Goal: Transaction & Acquisition: Download file/media

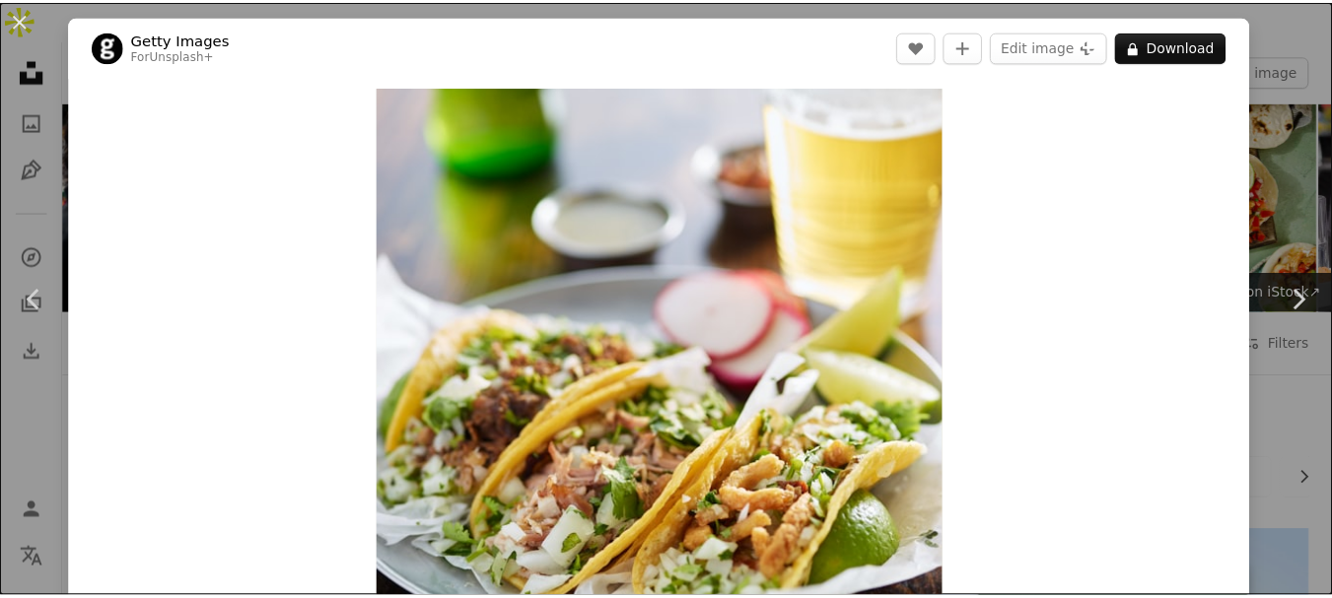
scroll to position [944, 0]
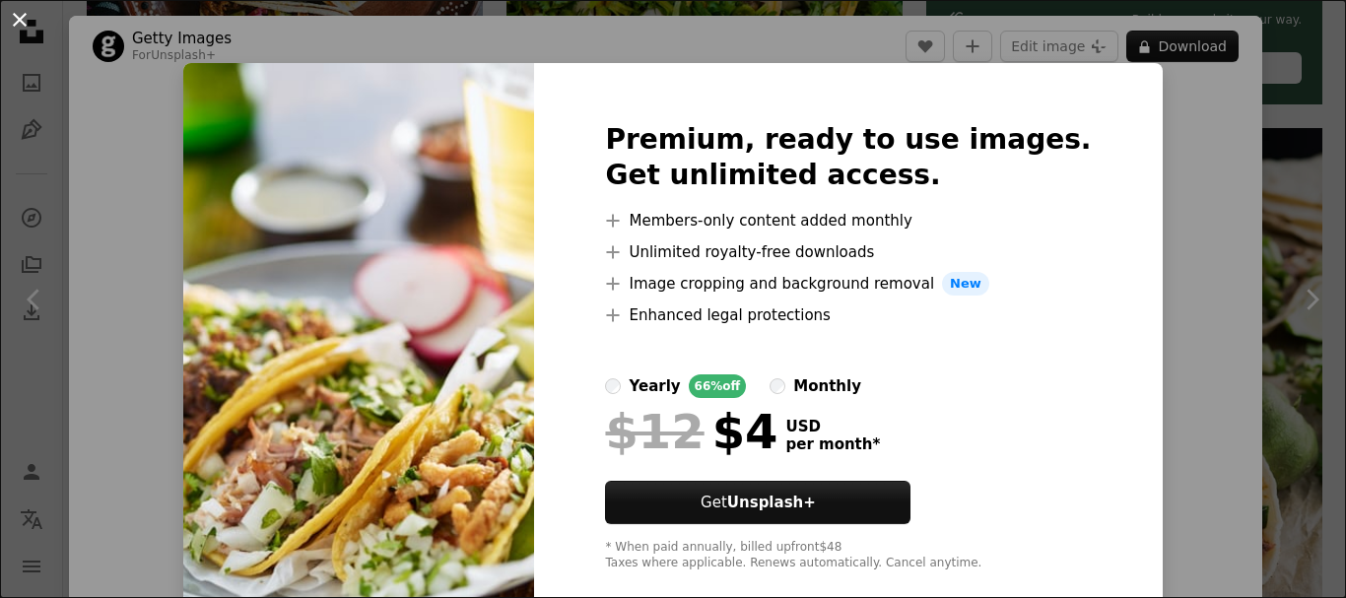
click at [31, 19] on button "An X shape" at bounding box center [20, 20] width 24 height 24
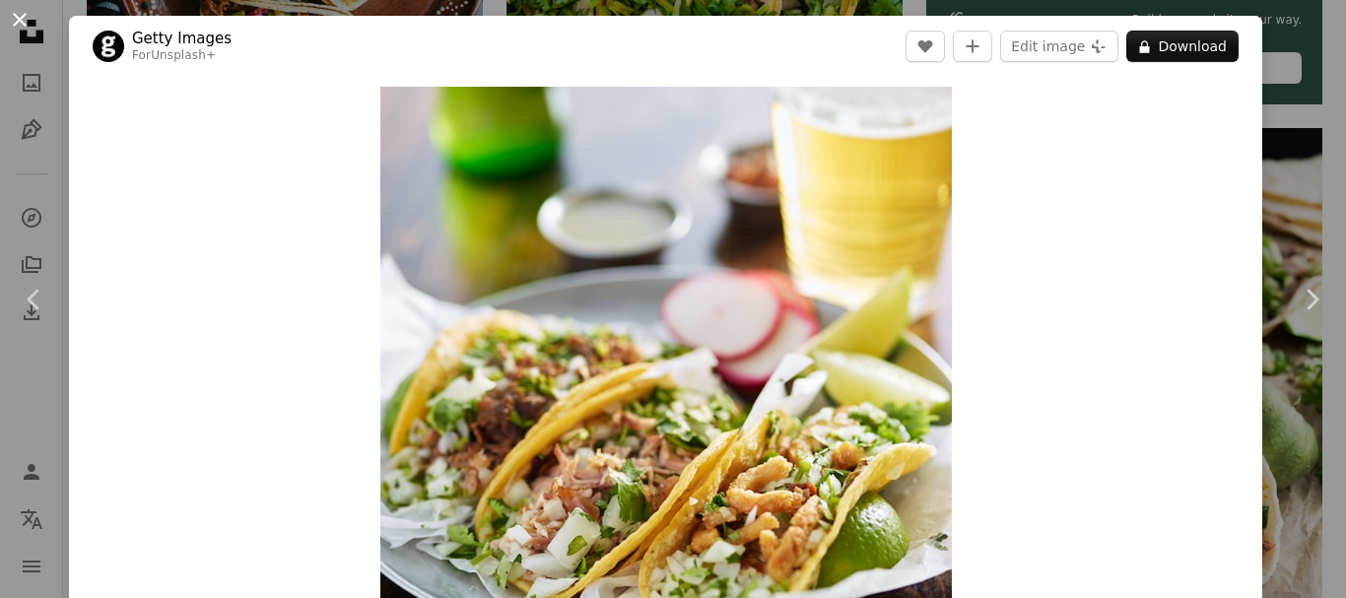
click at [28, 11] on button "An X shape" at bounding box center [20, 20] width 24 height 24
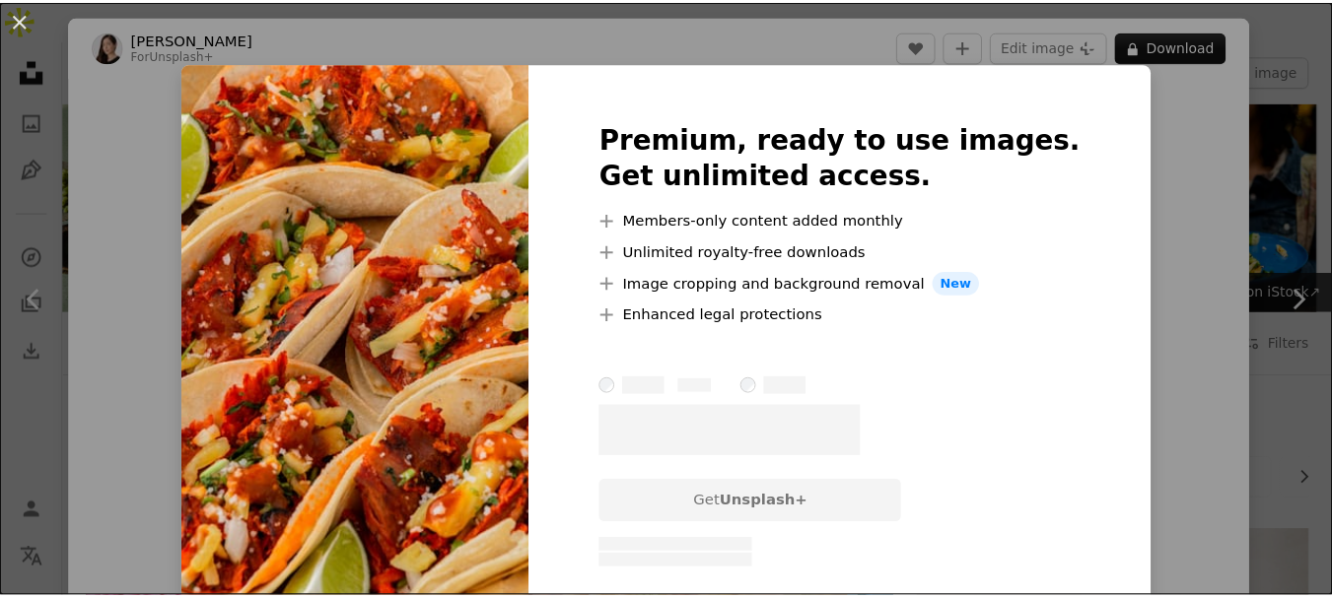
scroll to position [2301, 0]
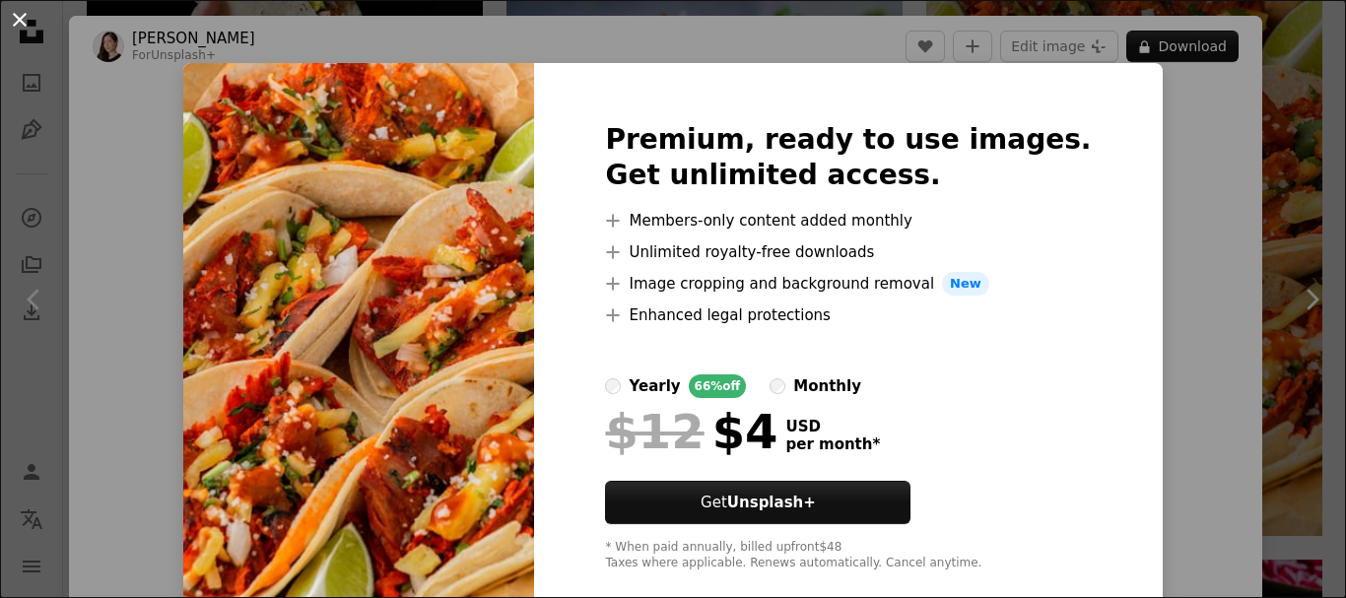
click at [21, 23] on button "An X shape" at bounding box center [20, 20] width 24 height 24
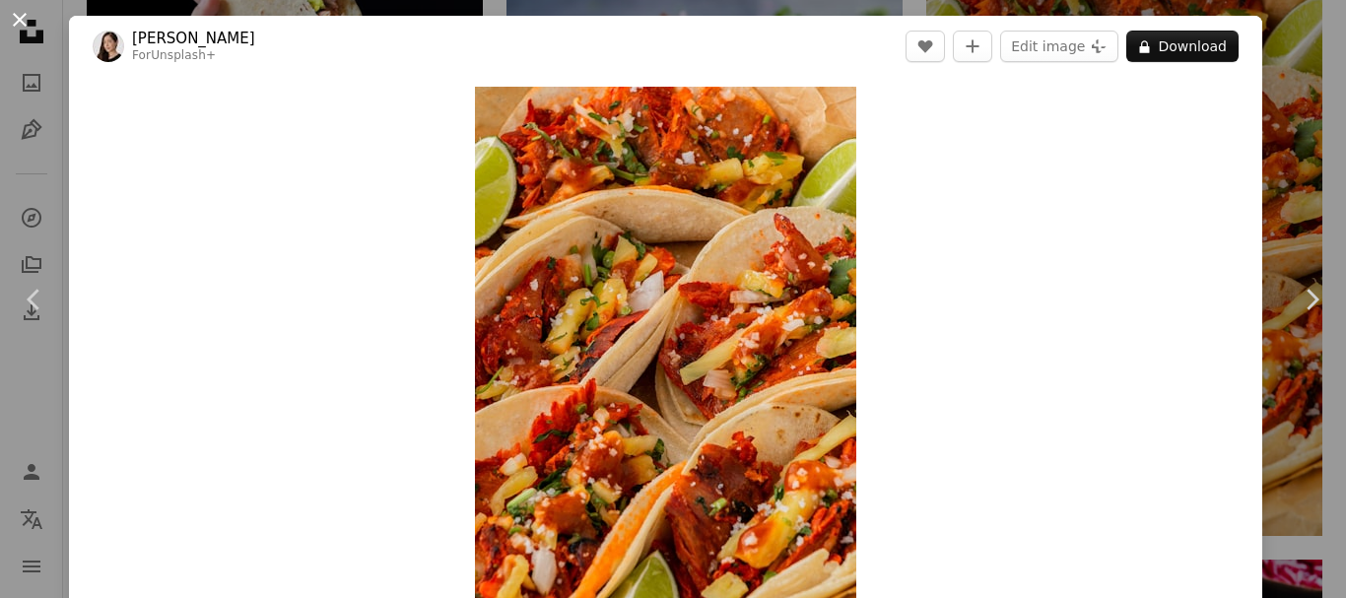
click at [15, 12] on button "An X shape" at bounding box center [20, 20] width 24 height 24
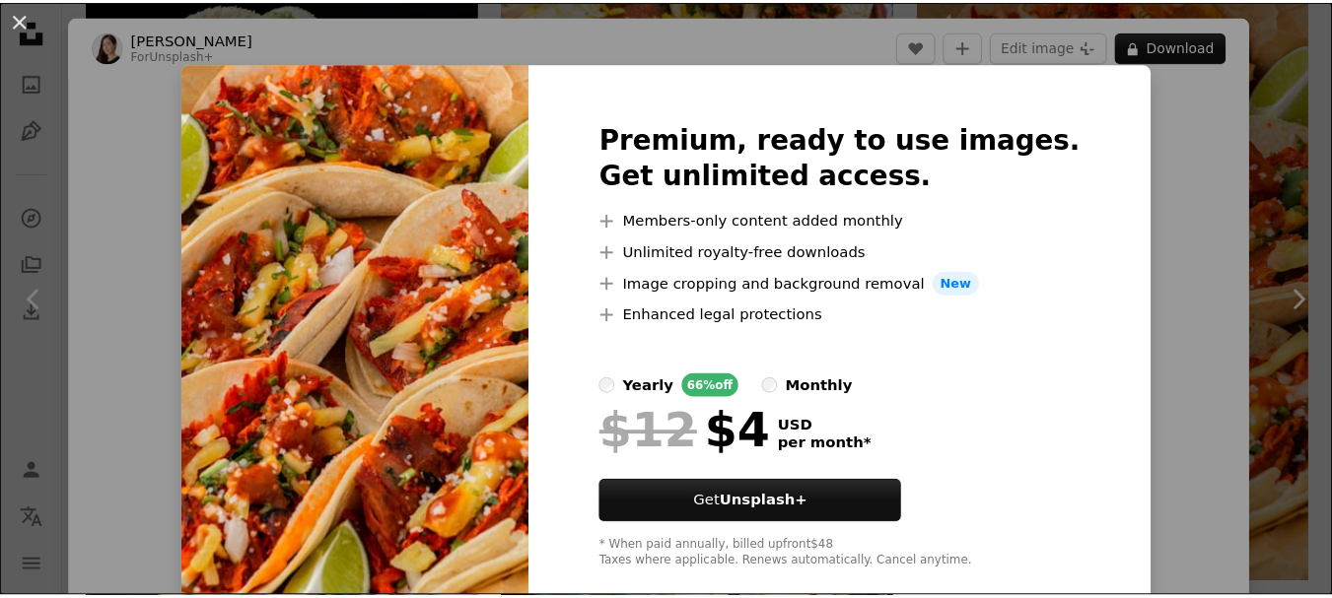
scroll to position [2253, 0]
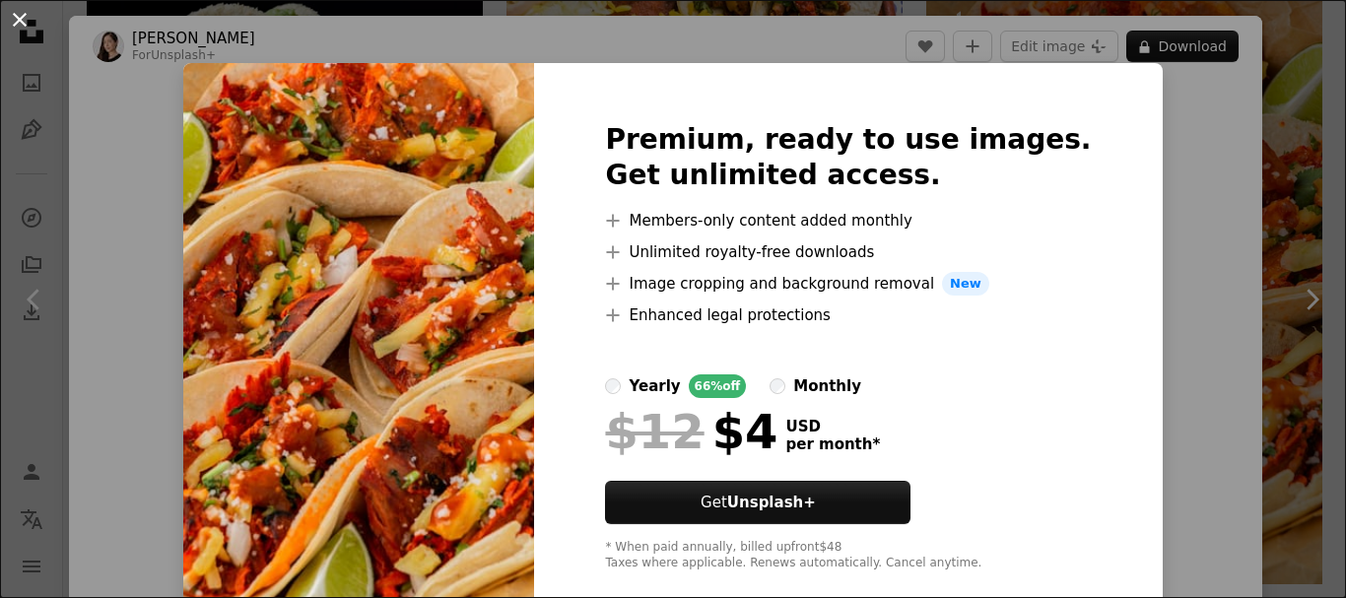
click at [28, 19] on button "An X shape" at bounding box center [20, 20] width 24 height 24
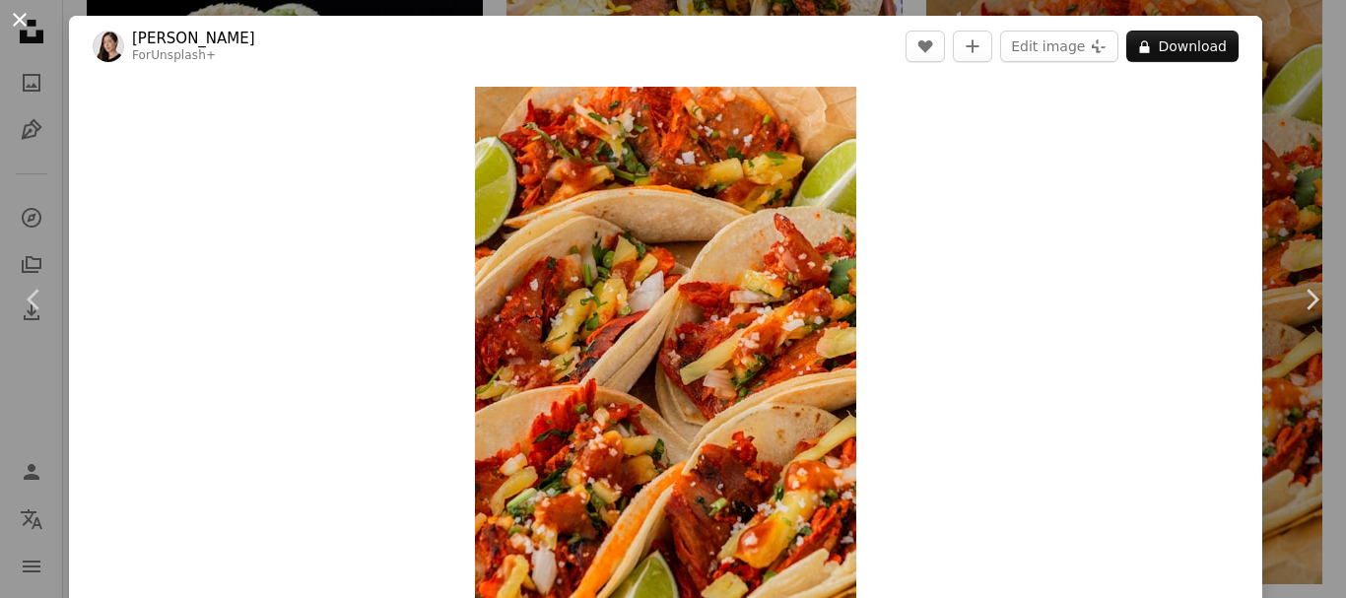
click at [19, 22] on button "An X shape" at bounding box center [20, 20] width 24 height 24
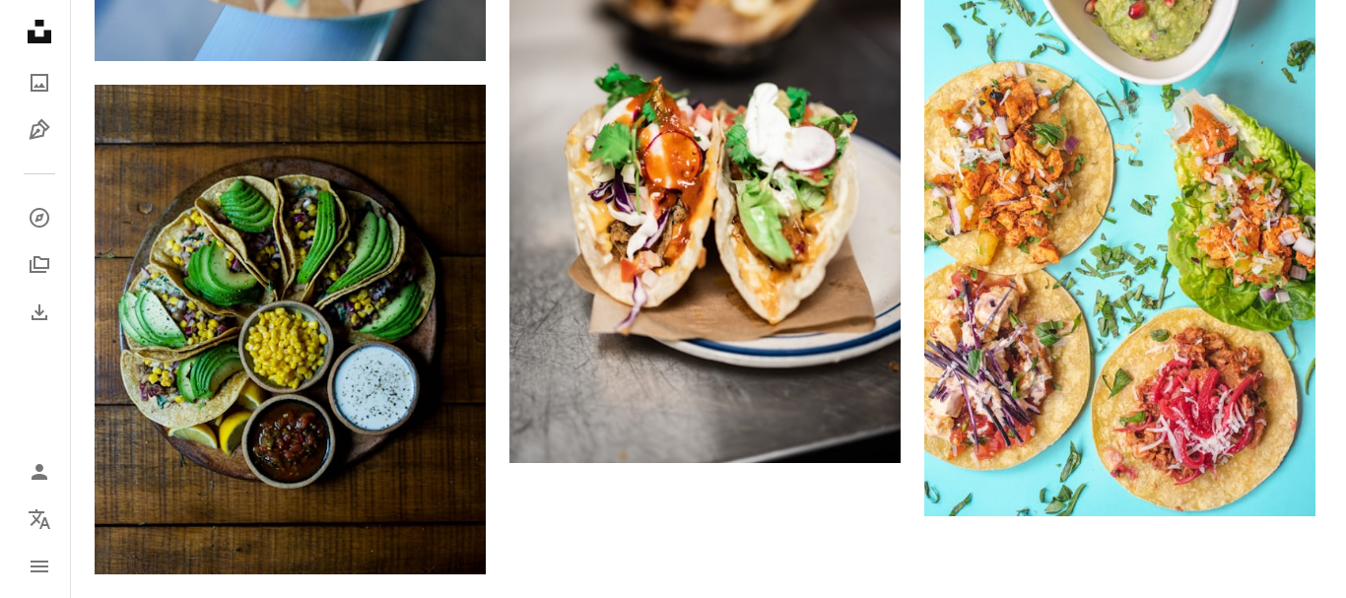
scroll to position [3174, 0]
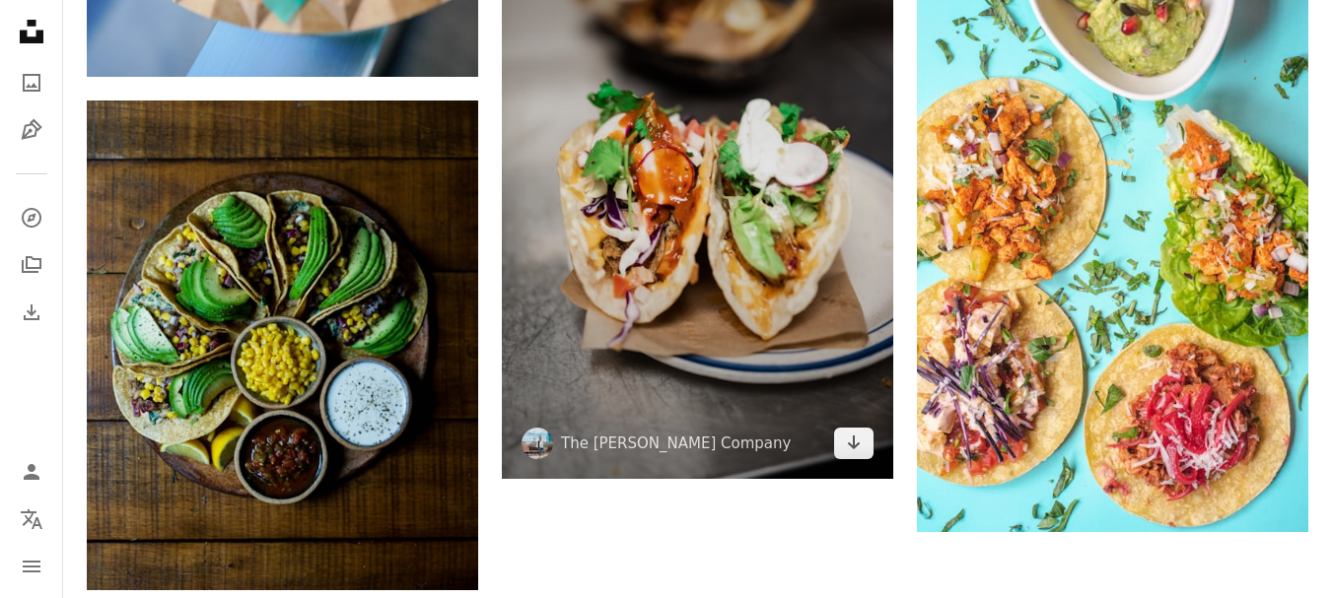
click at [732, 253] on img at bounding box center [697, 187] width 391 height 586
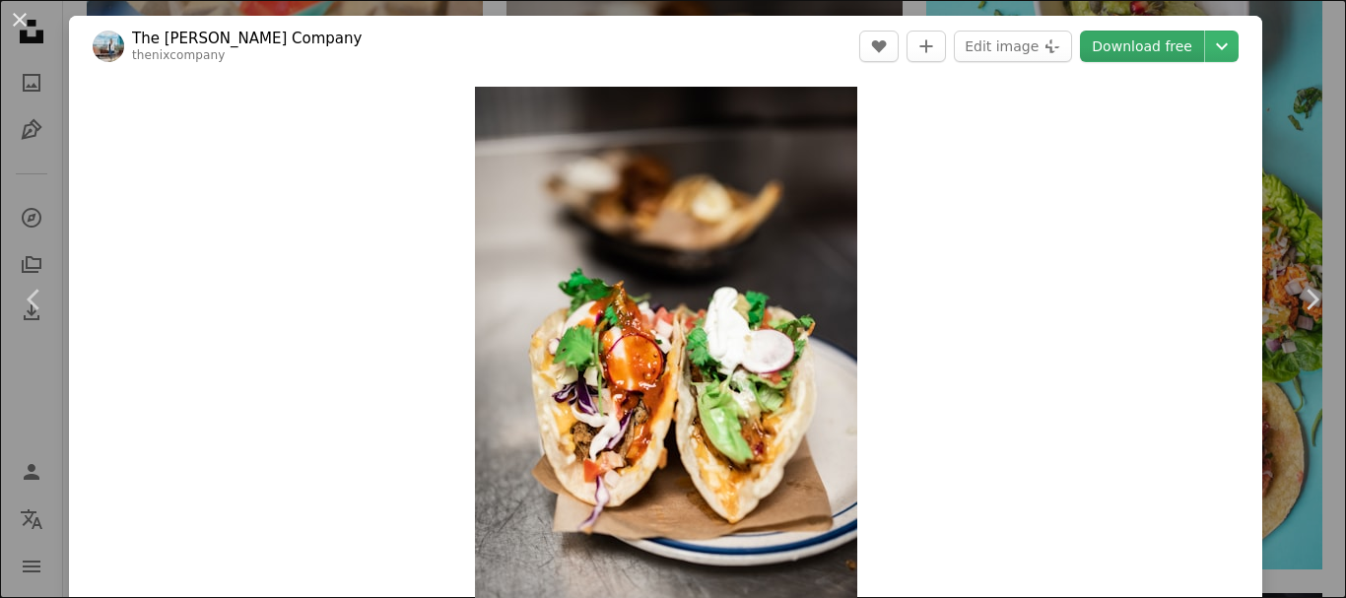
click at [1140, 55] on link "Download free" at bounding box center [1142, 47] width 124 height 32
